Goal: Transaction & Acquisition: Book appointment/travel/reservation

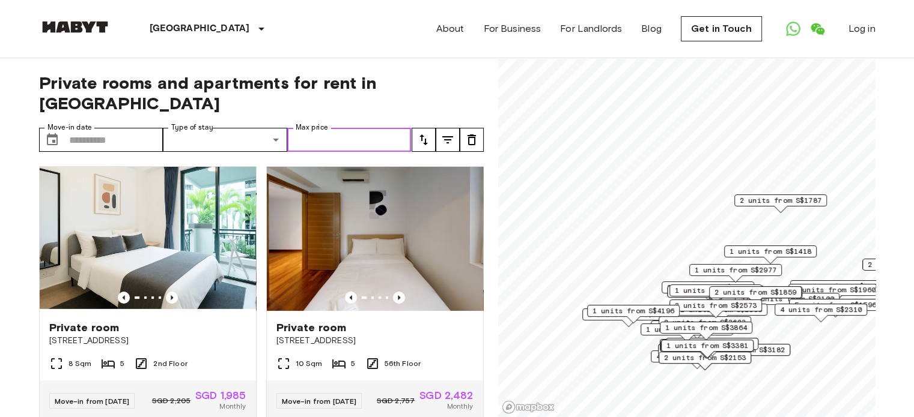
click at [315, 128] on input "Max price" at bounding box center [349, 140] width 124 height 24
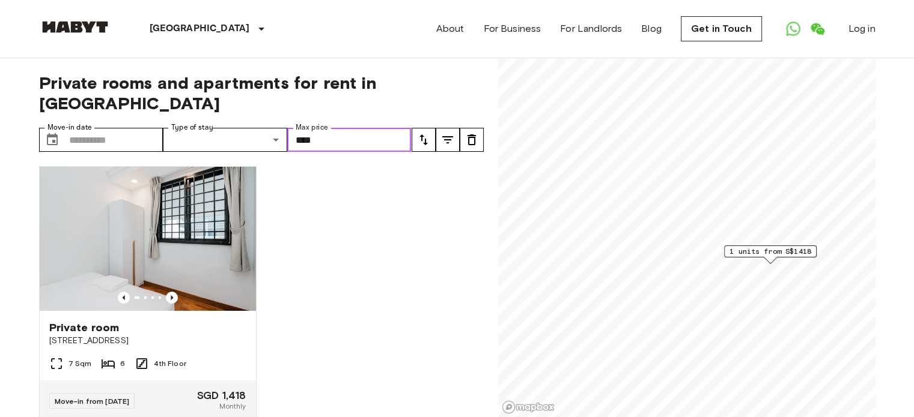
type input "****"
click at [387, 95] on div "Private rooms and apartments for rent in Singapore Move-in date ​ Move-in date …" at bounding box center [261, 238] width 444 height 360
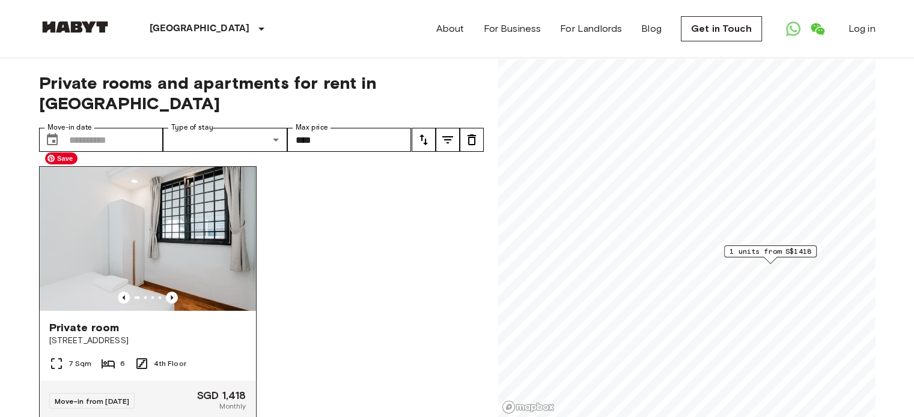
click at [149, 252] on img at bounding box center [148, 239] width 216 height 144
click at [139, 217] on img at bounding box center [148, 239] width 216 height 144
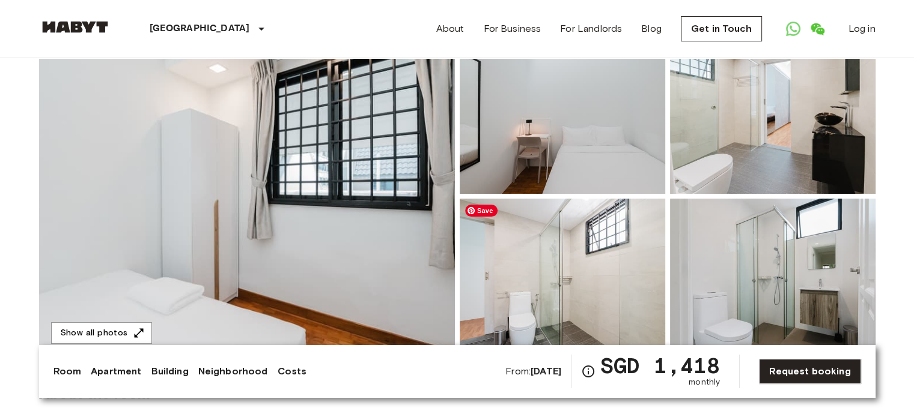
scroll to position [120, 0]
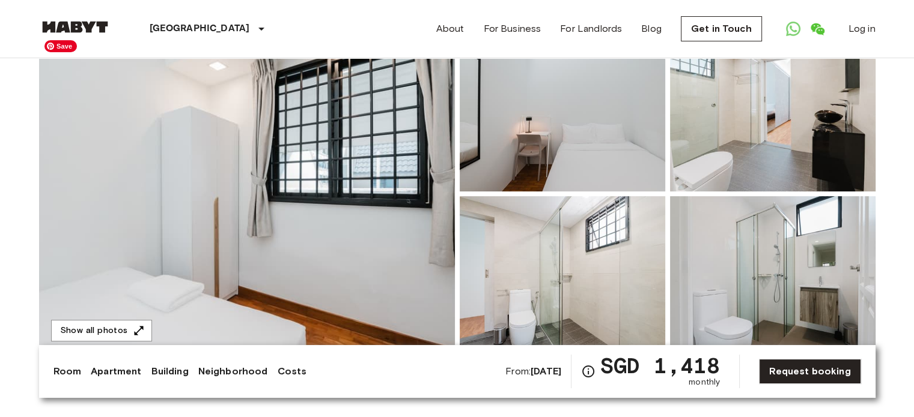
click at [249, 241] on img at bounding box center [247, 194] width 416 height 320
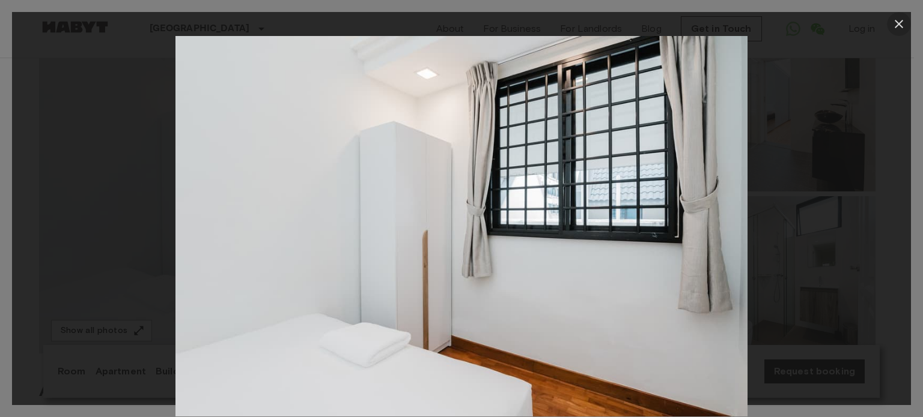
click at [899, 19] on icon "button" at bounding box center [898, 24] width 14 height 14
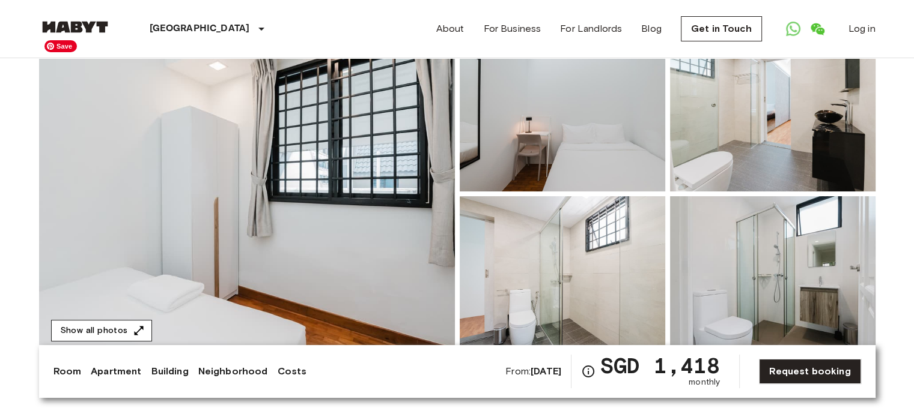
click at [100, 326] on button "Show all photos" at bounding box center [101, 331] width 101 height 22
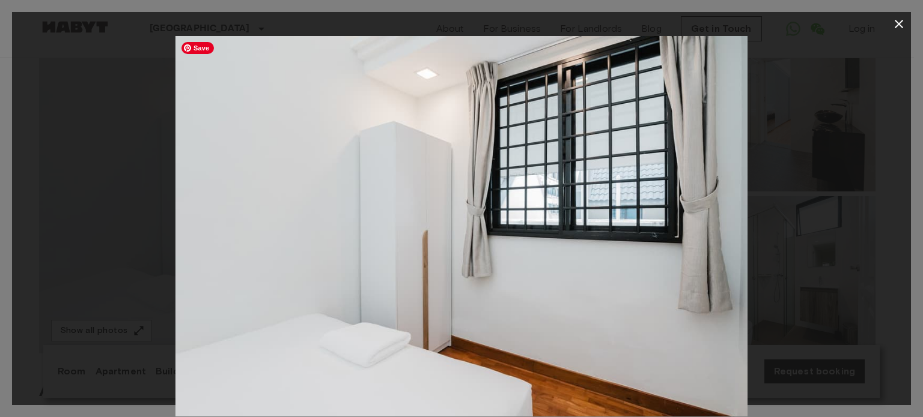
click at [447, 259] on img at bounding box center [461, 226] width 572 height 381
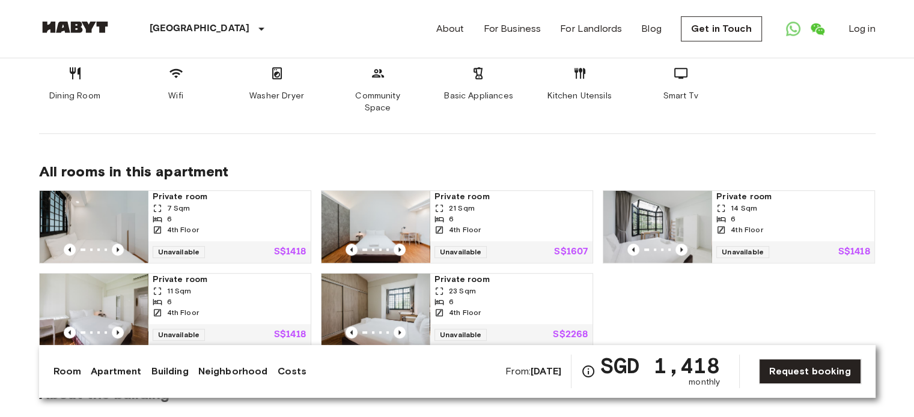
scroll to position [781, 0]
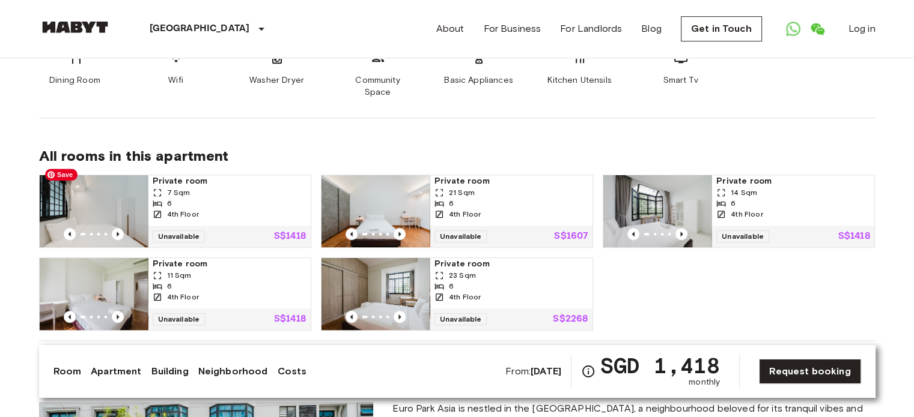
click at [92, 210] on img at bounding box center [94, 211] width 108 height 72
click at [649, 192] on img at bounding box center [657, 211] width 108 height 72
click at [480, 198] on div "6" at bounding box center [510, 203] width 153 height 11
click at [399, 273] on img at bounding box center [375, 294] width 108 height 72
click at [92, 279] on img at bounding box center [94, 294] width 108 height 72
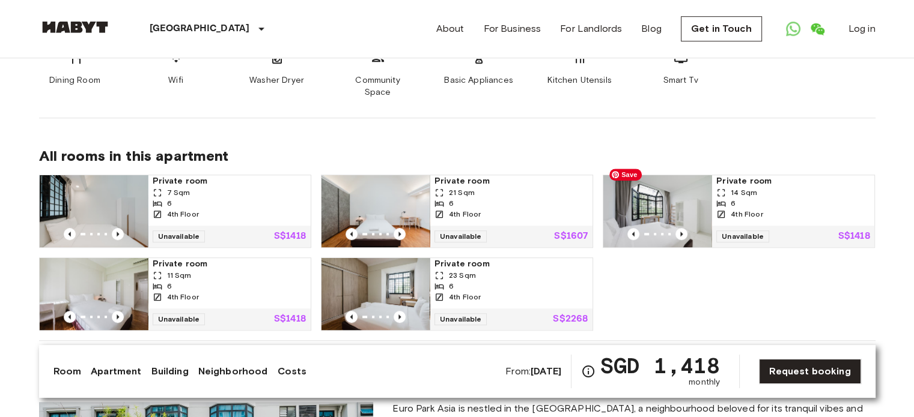
click at [646, 186] on img at bounding box center [657, 211] width 108 height 72
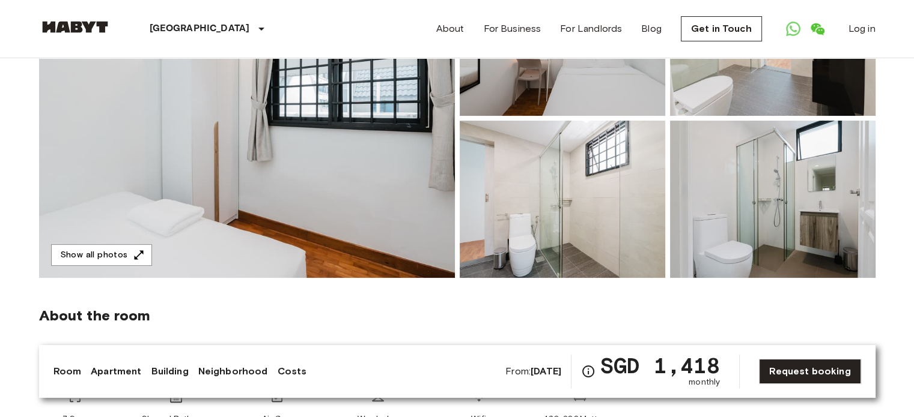
scroll to position [180, 0]
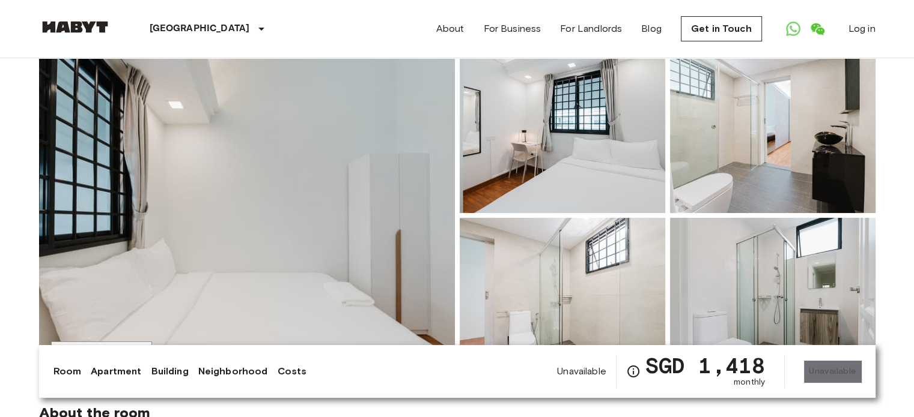
scroll to position [180, 0]
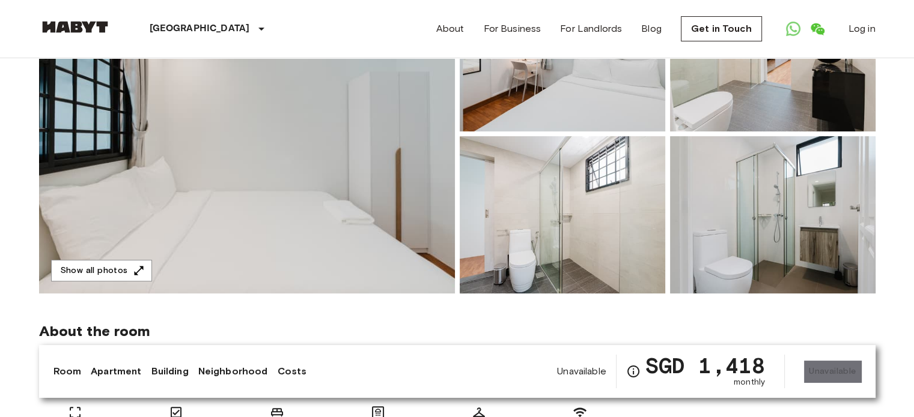
click at [265, 207] on img at bounding box center [247, 134] width 416 height 320
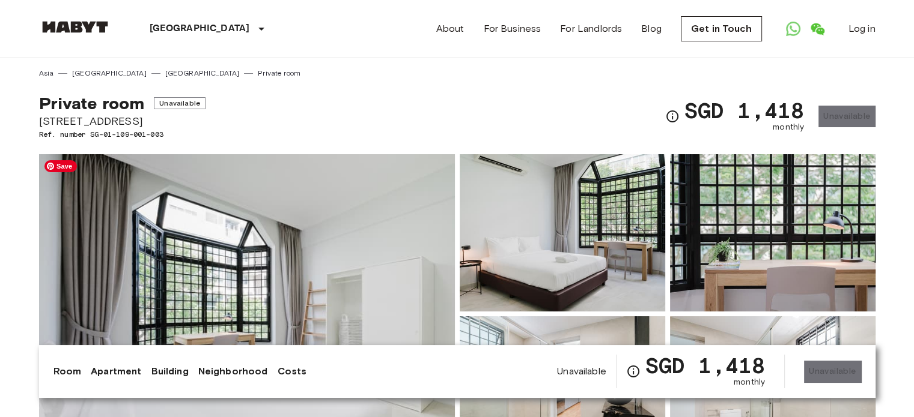
click at [269, 267] on img at bounding box center [247, 314] width 416 height 320
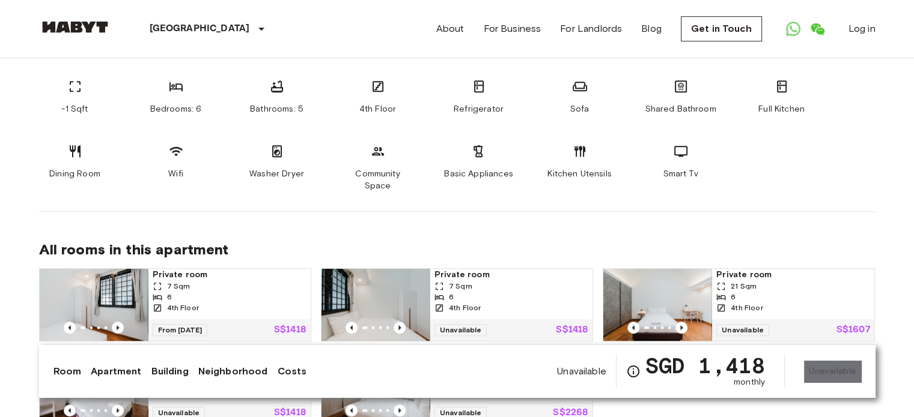
scroll to position [721, 0]
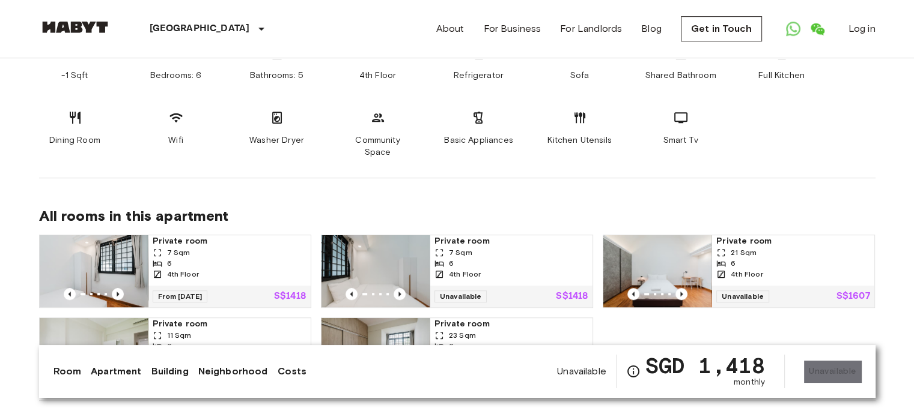
click at [108, 370] on link "Apartment" at bounding box center [116, 372] width 50 height 14
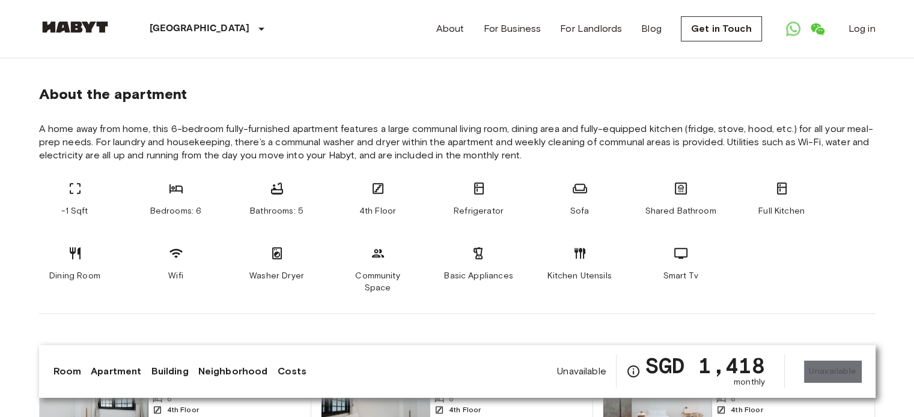
scroll to position [584, 0]
click at [174, 371] on link "Building" at bounding box center [169, 372] width 37 height 14
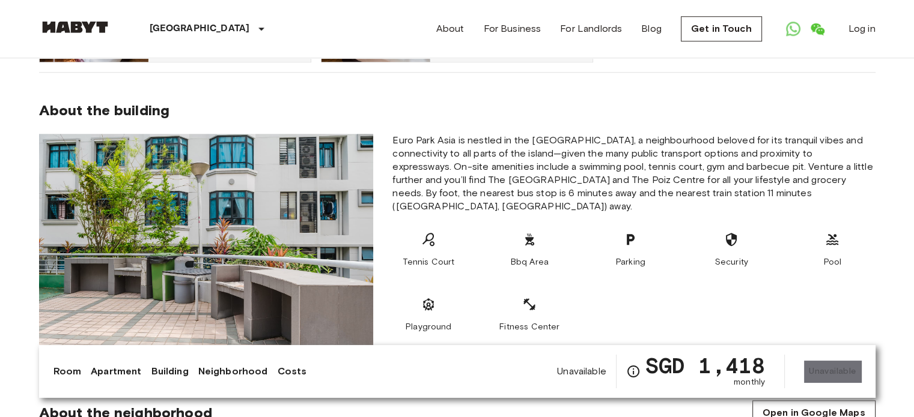
scroll to position [1051, 0]
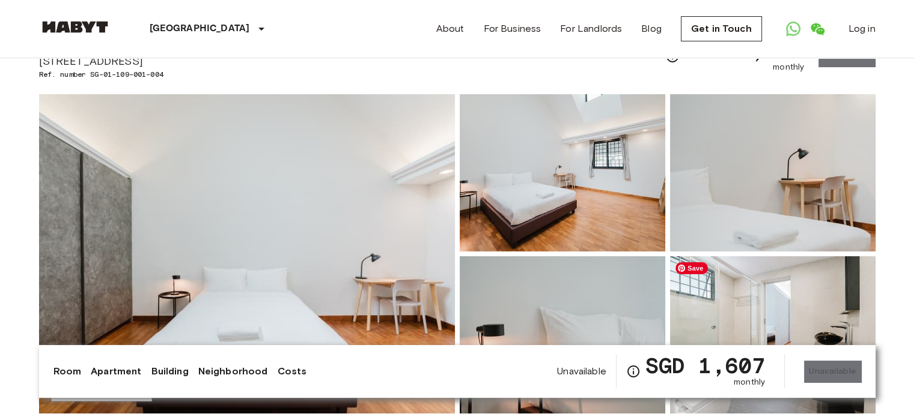
scroll to position [180, 0]
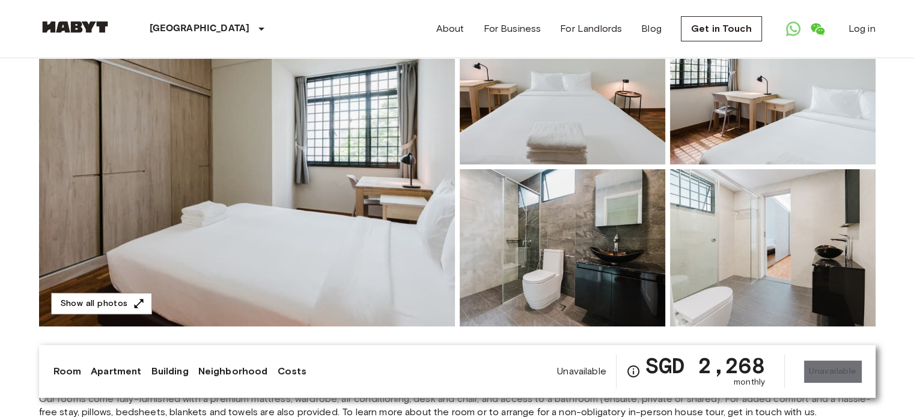
scroll to position [120, 0]
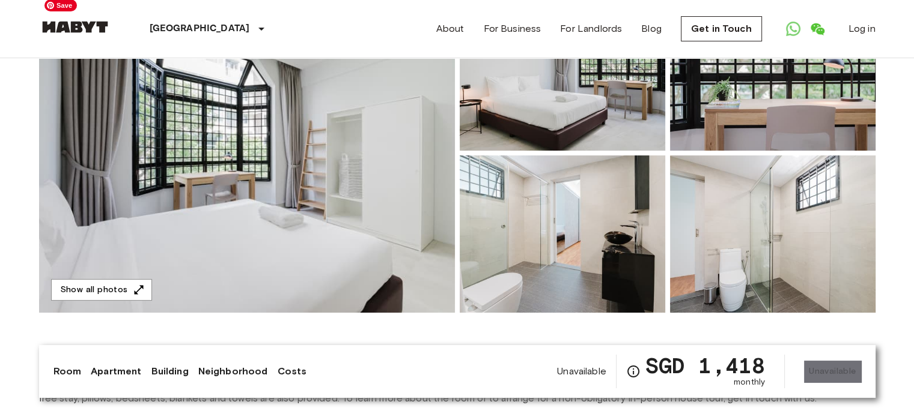
scroll to position [180, 0]
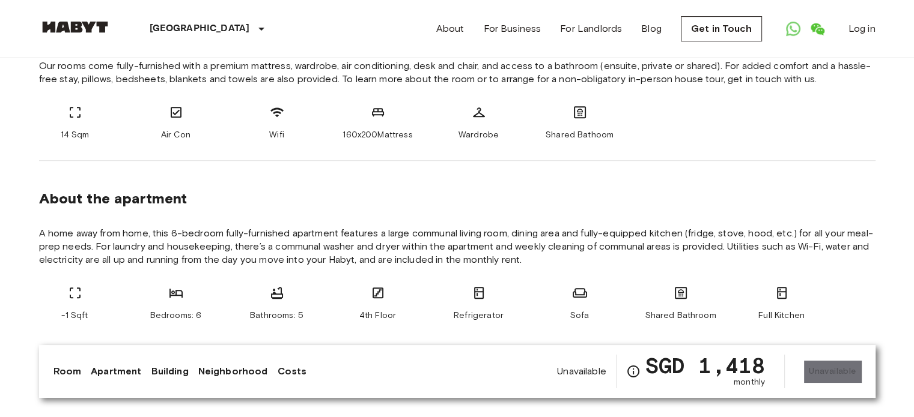
click at [278, 369] on link "Costs" at bounding box center [291, 372] width 29 height 14
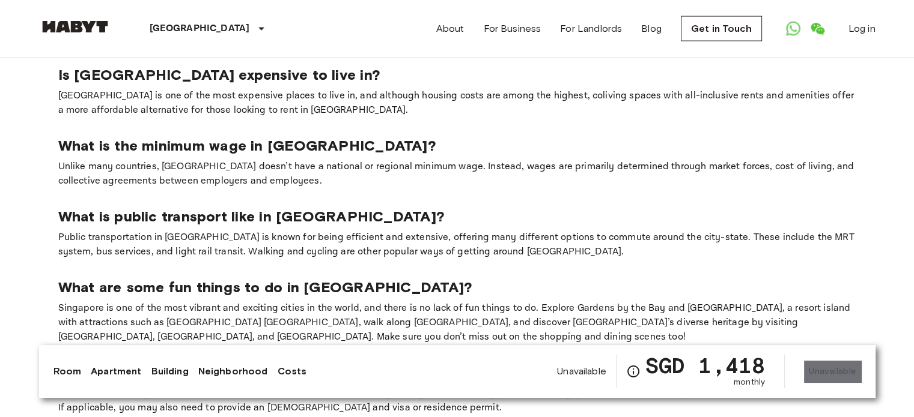
scroll to position [2452, 0]
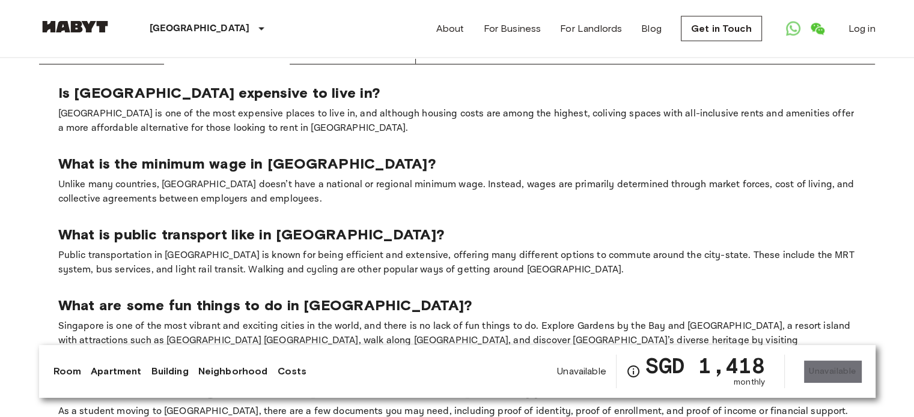
click at [235, 371] on link "Neighborhood" at bounding box center [233, 372] width 70 height 14
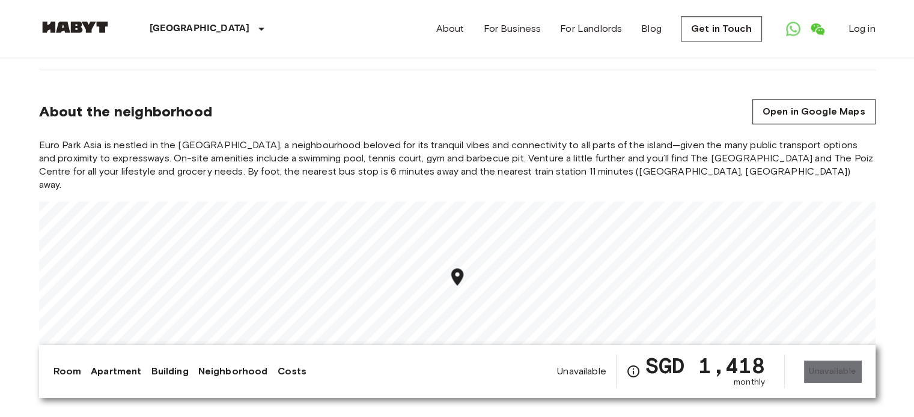
scroll to position [1350, 0]
click at [161, 367] on link "Building" at bounding box center [169, 372] width 37 height 14
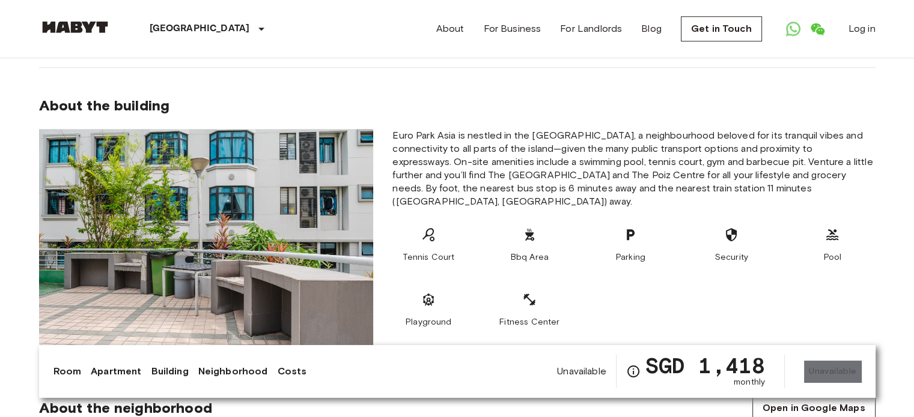
scroll to position [1051, 0]
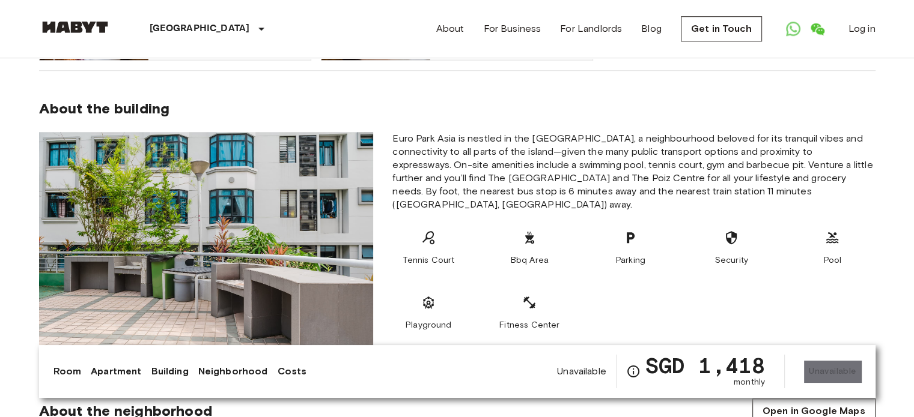
click at [108, 369] on link "Apartment" at bounding box center [116, 372] width 50 height 14
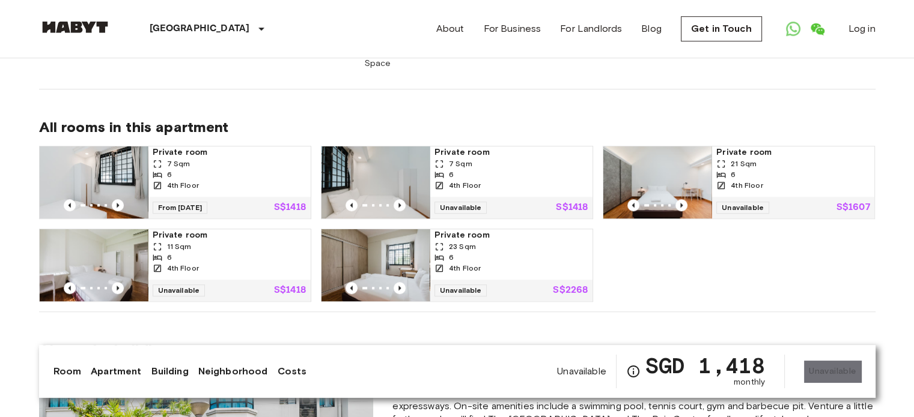
scroll to position [824, 0]
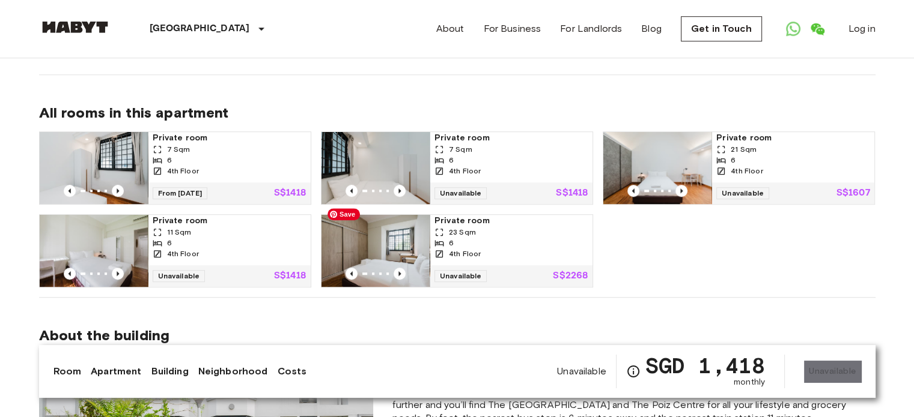
click at [380, 232] on img at bounding box center [375, 251] width 108 height 72
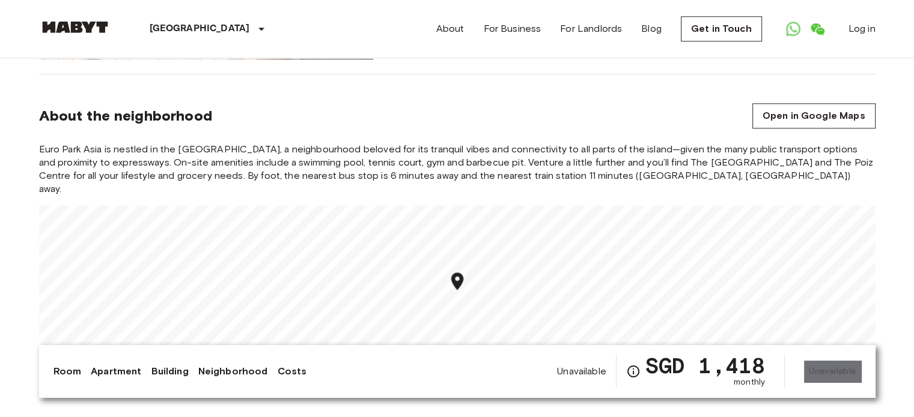
scroll to position [1605, 0]
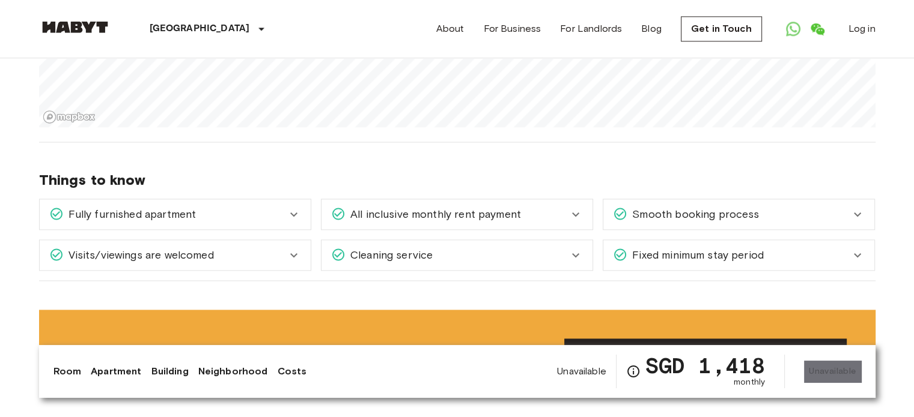
click at [855, 248] on icon at bounding box center [857, 255] width 14 height 14
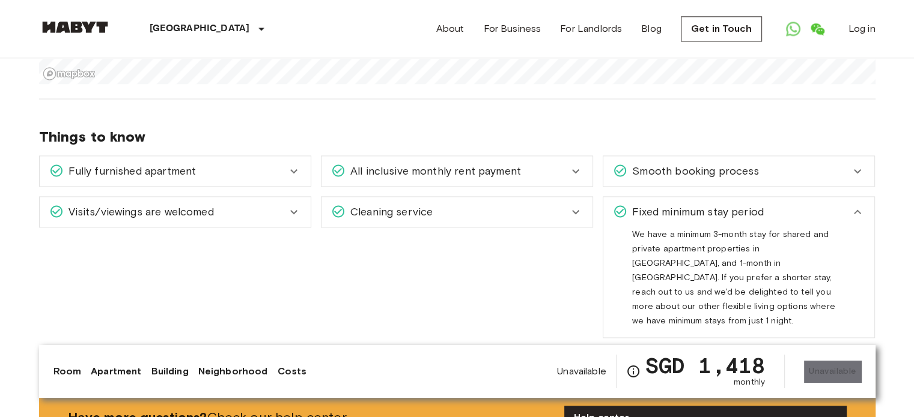
scroll to position [1725, 0]
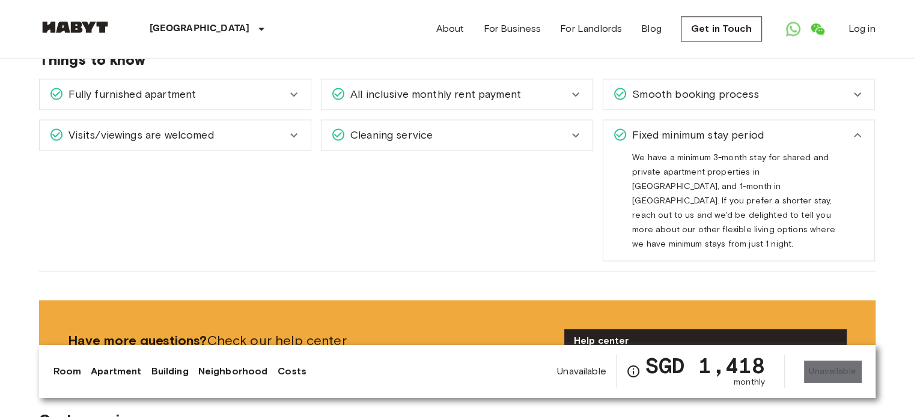
click at [575, 87] on icon at bounding box center [575, 94] width 14 height 14
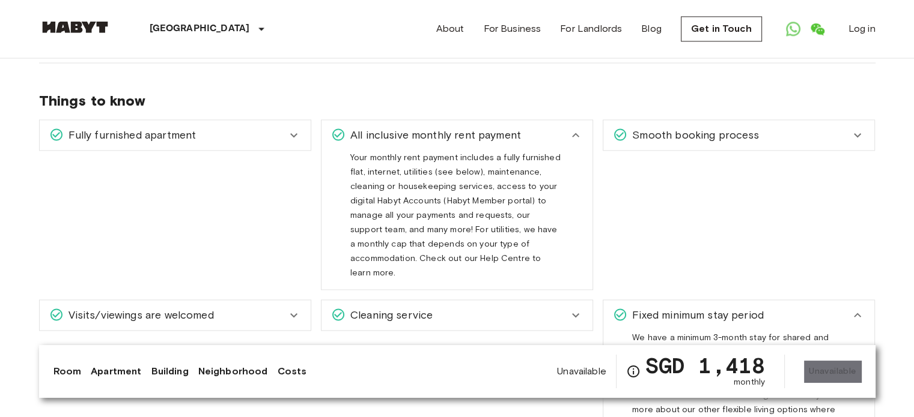
scroll to position [1665, 0]
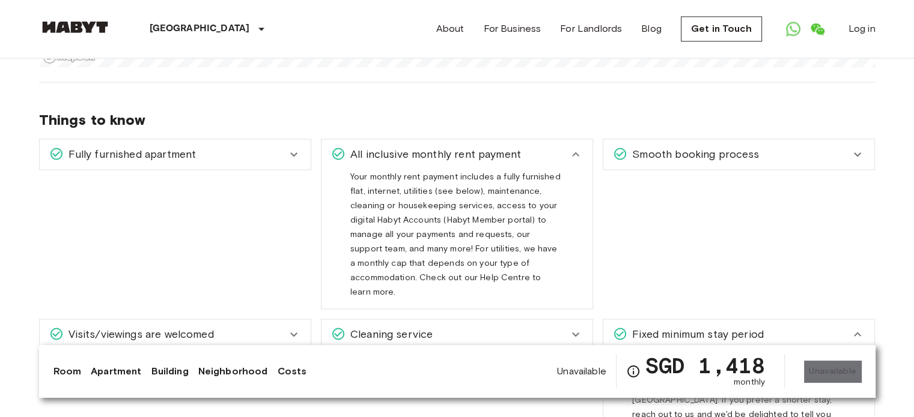
click at [290, 147] on icon at bounding box center [293, 154] width 14 height 14
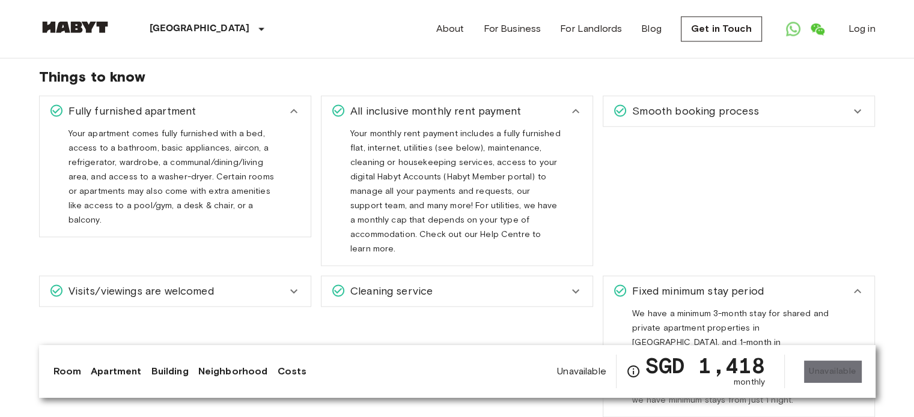
scroll to position [1725, 0]
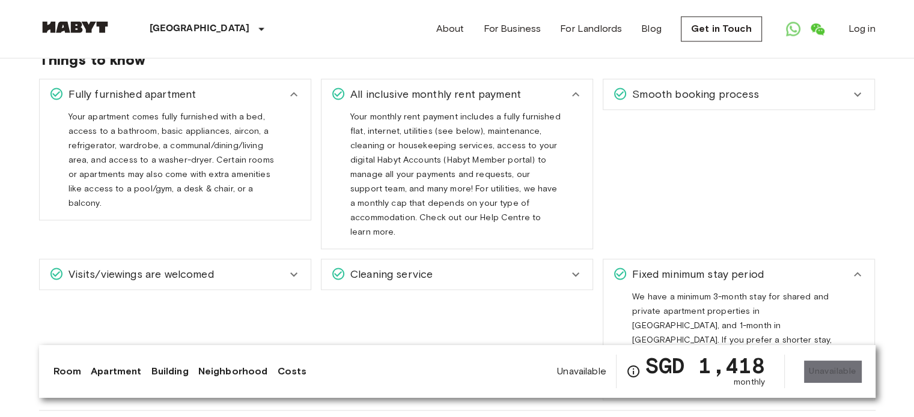
click at [293, 267] on icon at bounding box center [293, 274] width 14 height 14
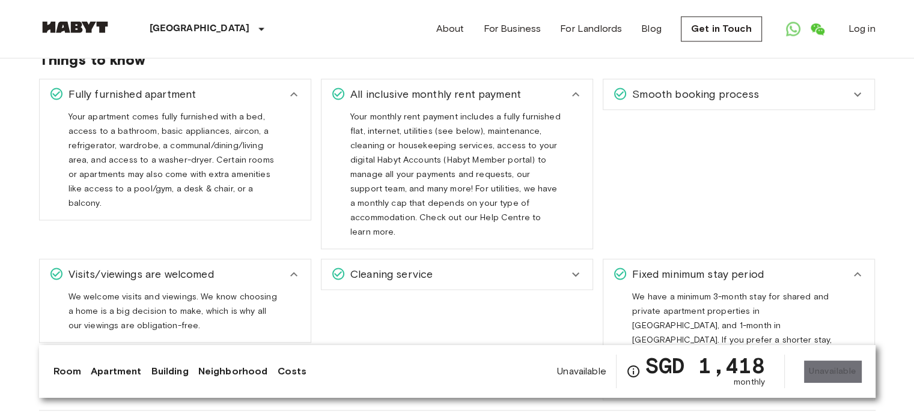
scroll to position [1605, 0]
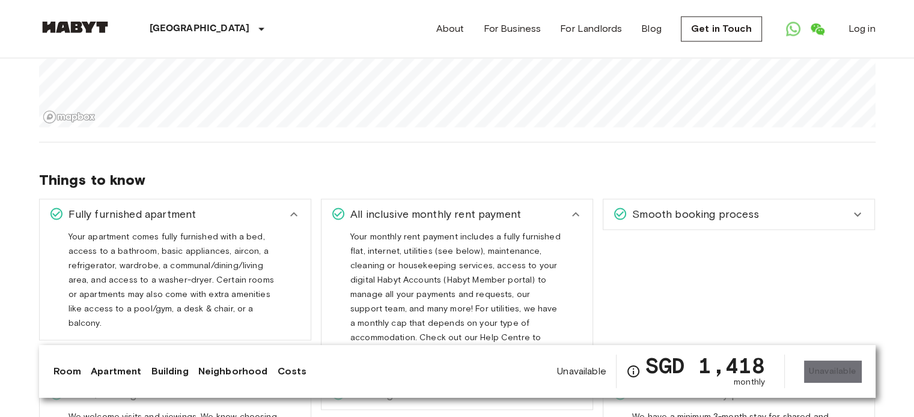
click at [864, 207] on icon at bounding box center [857, 214] width 14 height 14
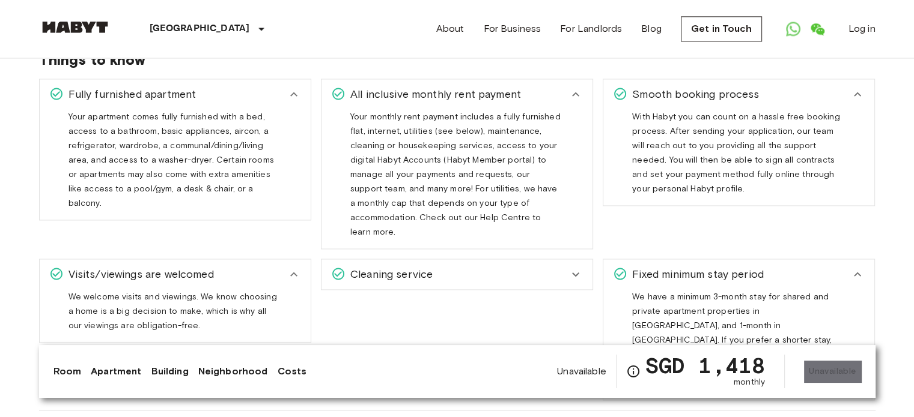
scroll to position [1845, 0]
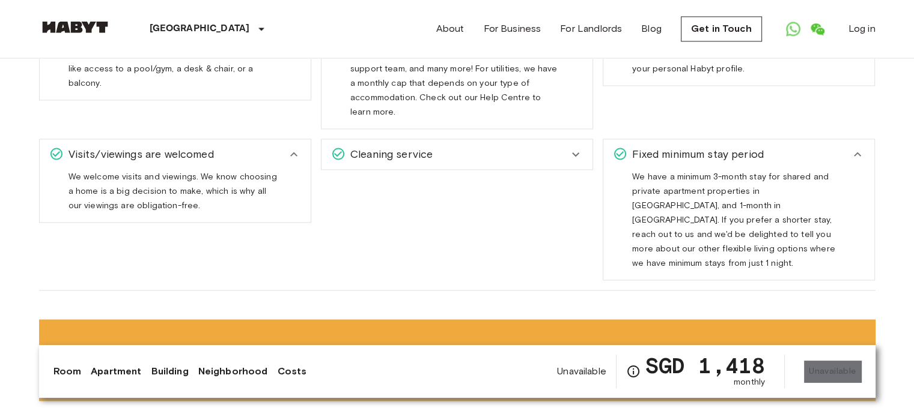
click at [579, 147] on icon at bounding box center [575, 154] width 14 height 14
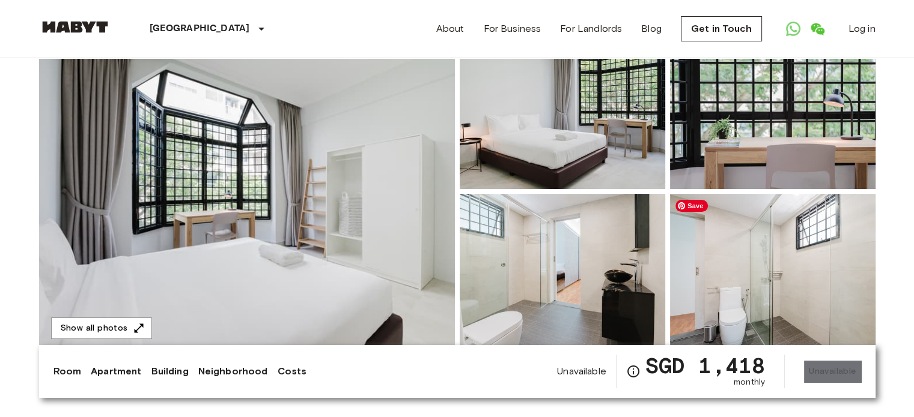
scroll to position [103, 0]
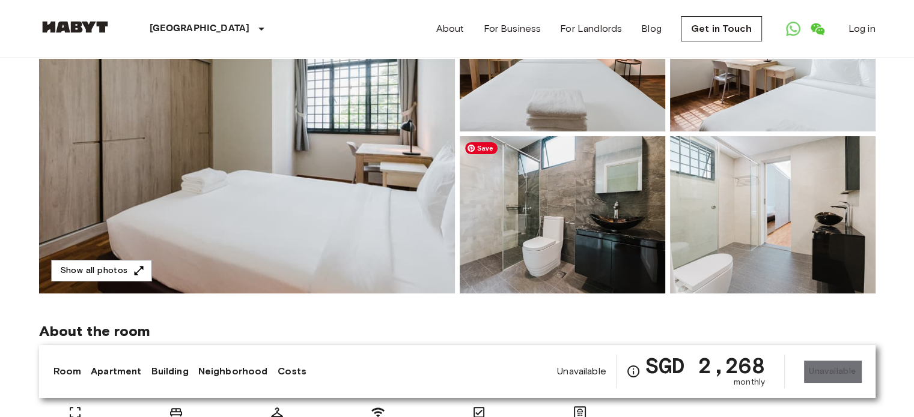
click at [620, 234] on img at bounding box center [561, 214] width 205 height 157
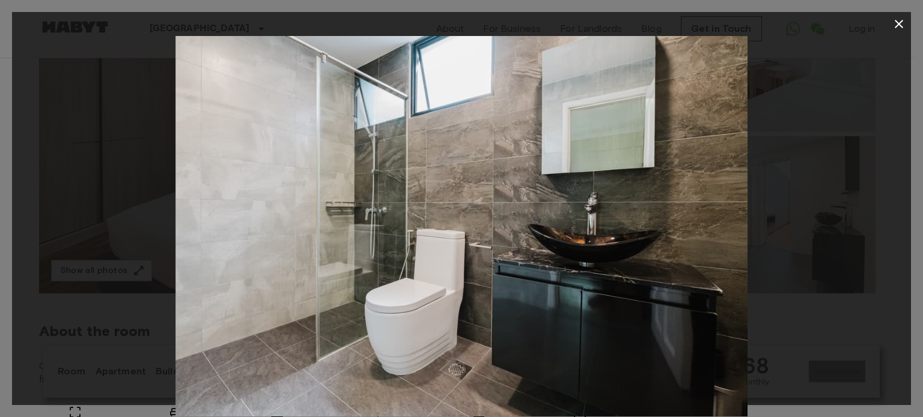
click at [897, 22] on icon "button" at bounding box center [898, 24] width 8 height 8
